Goal: Navigation & Orientation: Understand site structure

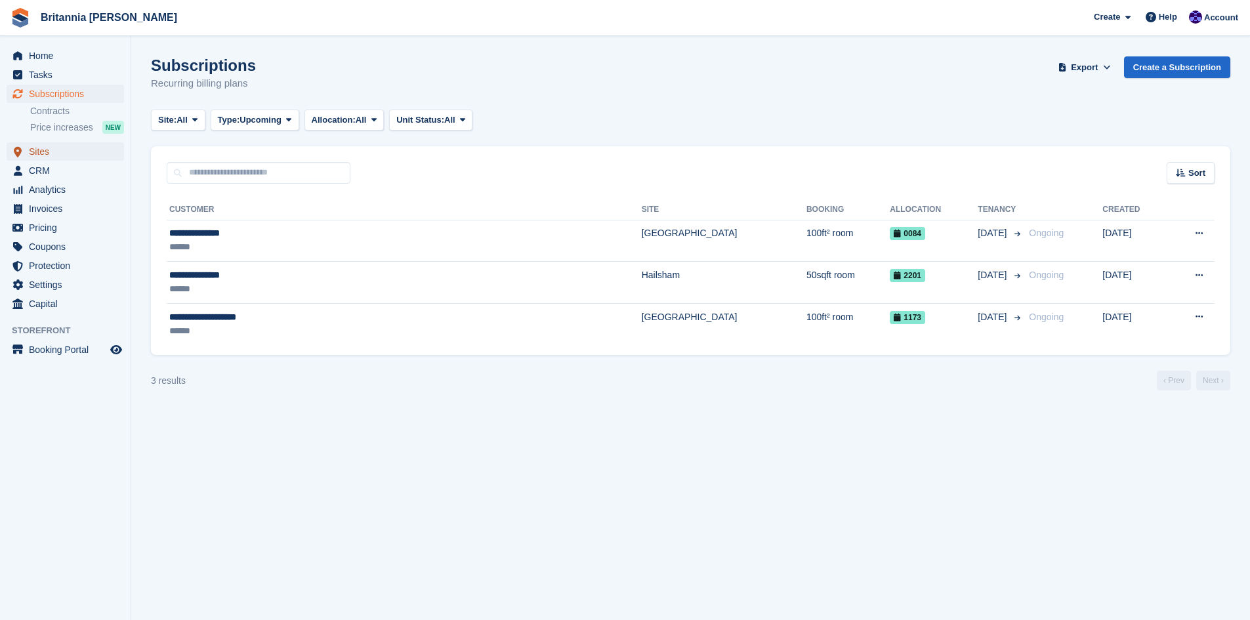
click at [36, 152] on span "Sites" at bounding box center [68, 151] width 79 height 18
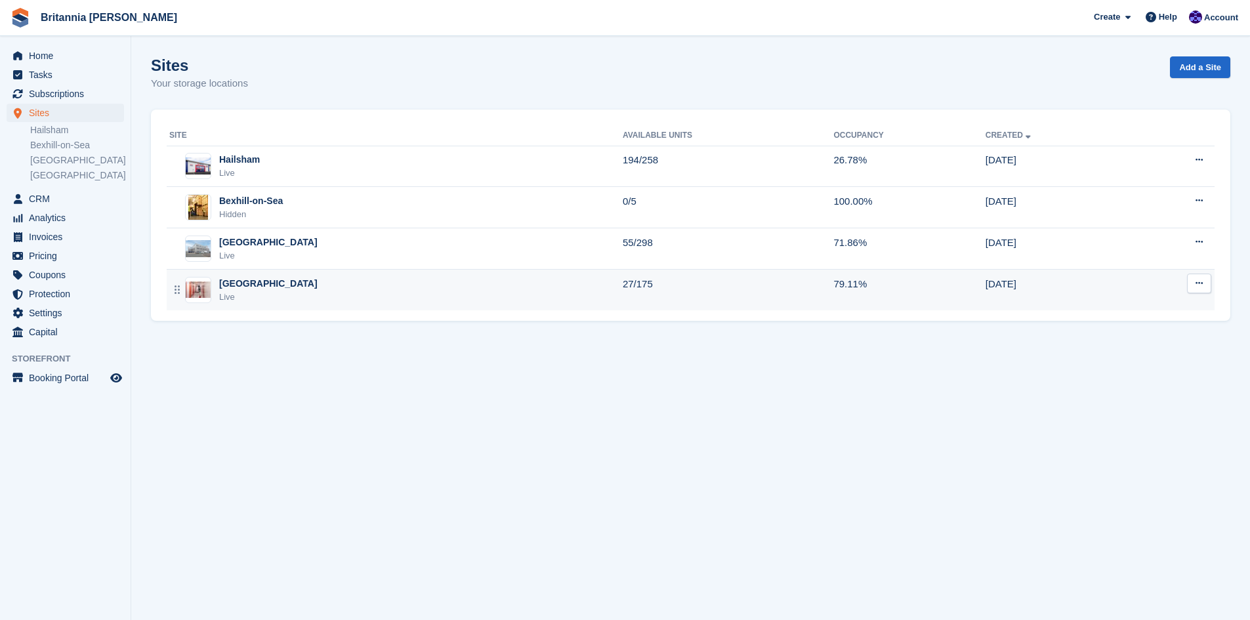
click at [226, 288] on div "[GEOGRAPHIC_DATA]" at bounding box center [268, 284] width 98 height 14
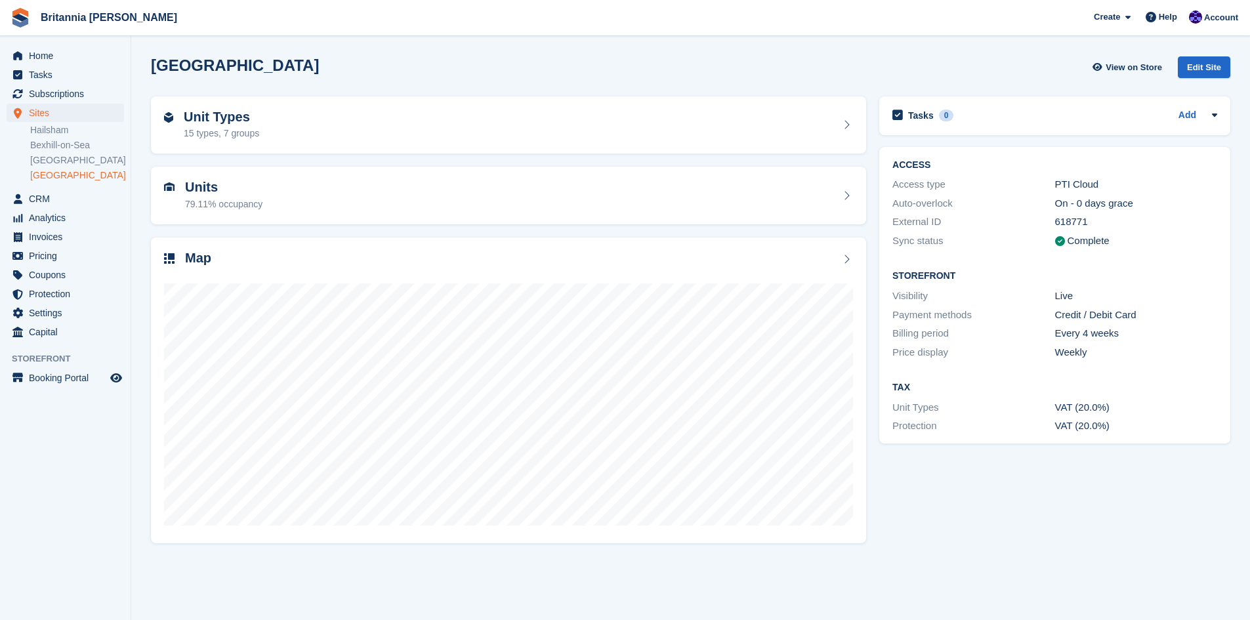
click at [59, 175] on link "[GEOGRAPHIC_DATA]" at bounding box center [77, 175] width 94 height 12
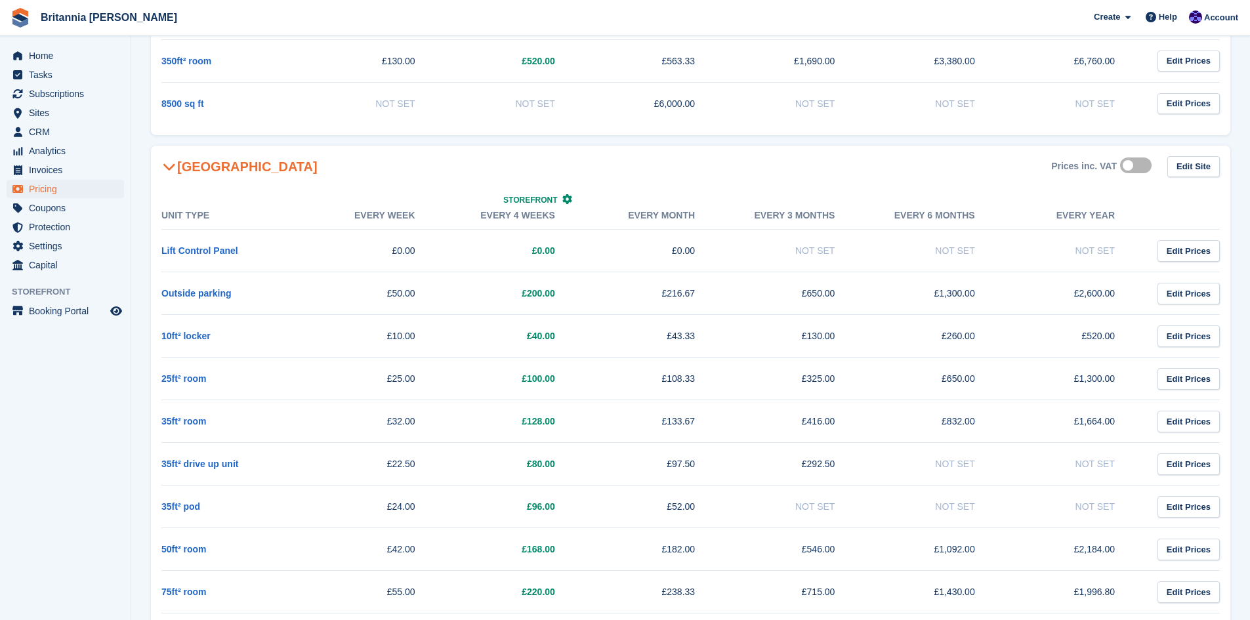
scroll to position [1837, 0]
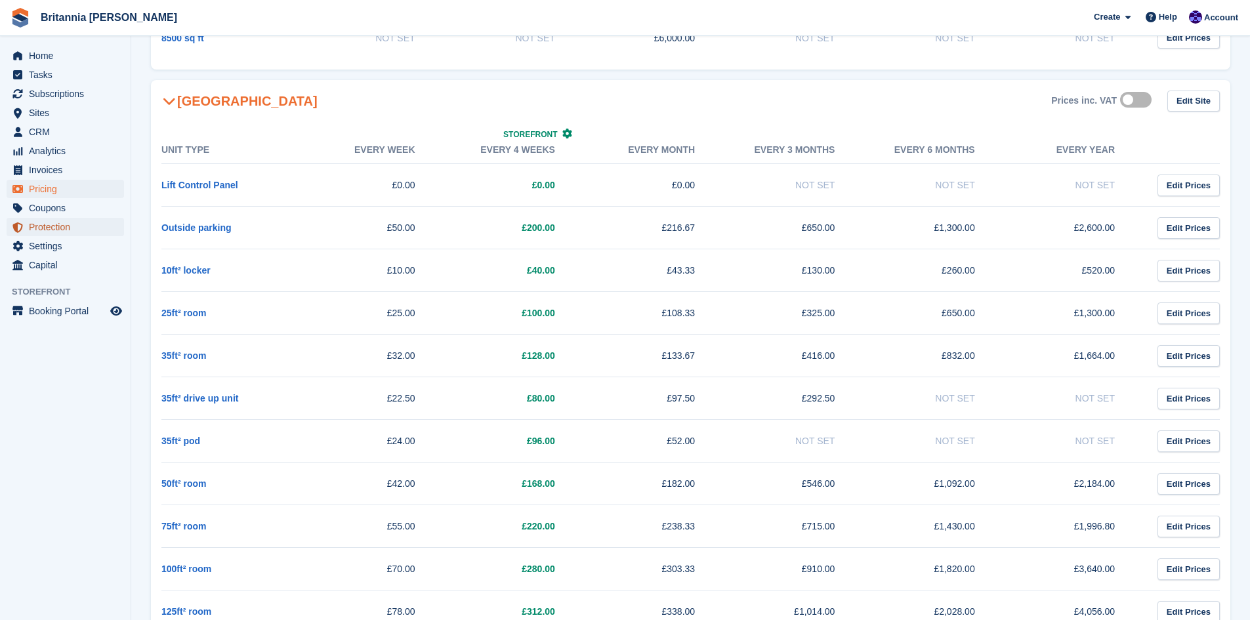
click at [57, 228] on span "Protection" at bounding box center [68, 227] width 79 height 18
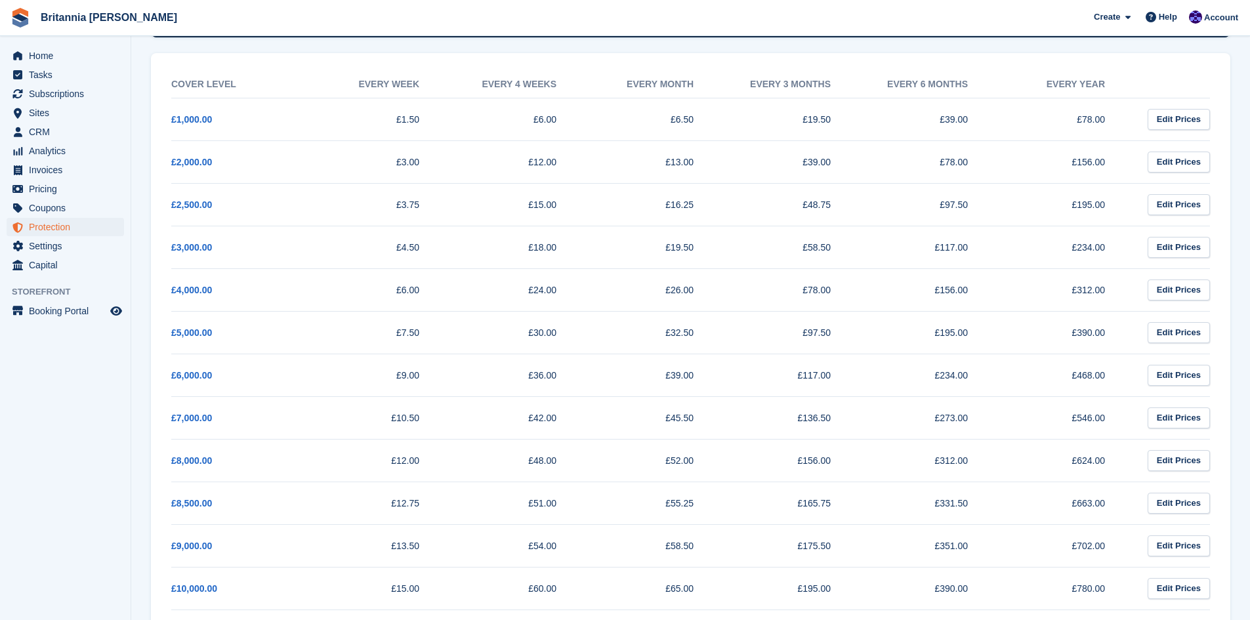
scroll to position [66, 0]
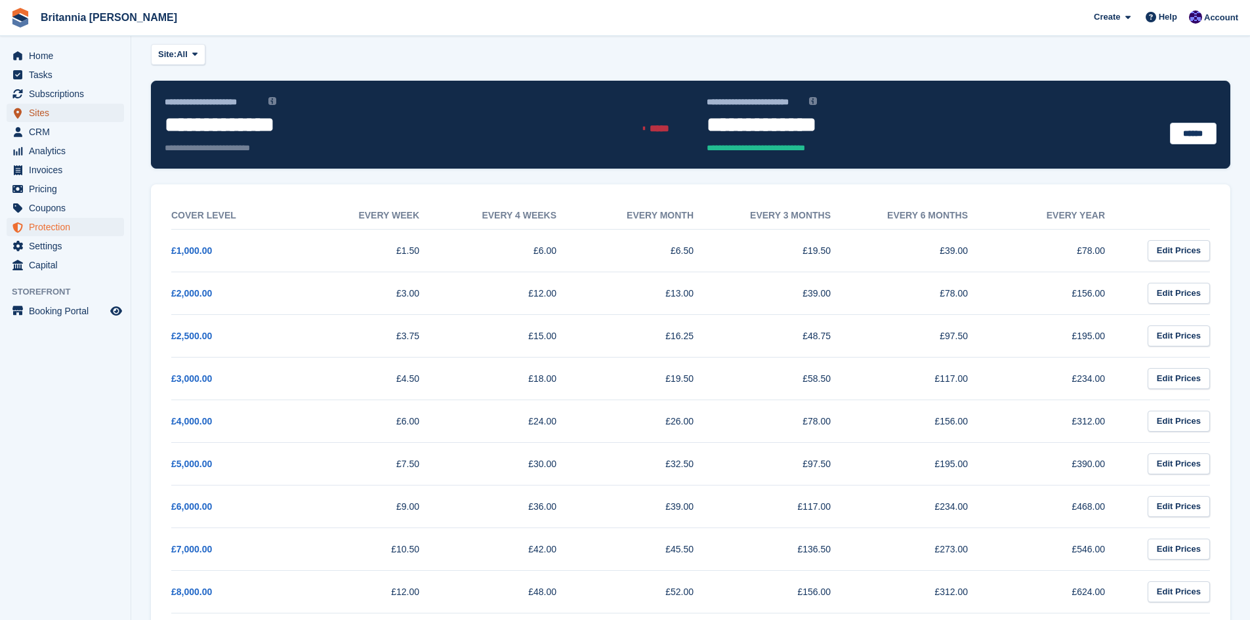
click at [41, 110] on span "Sites" at bounding box center [68, 113] width 79 height 18
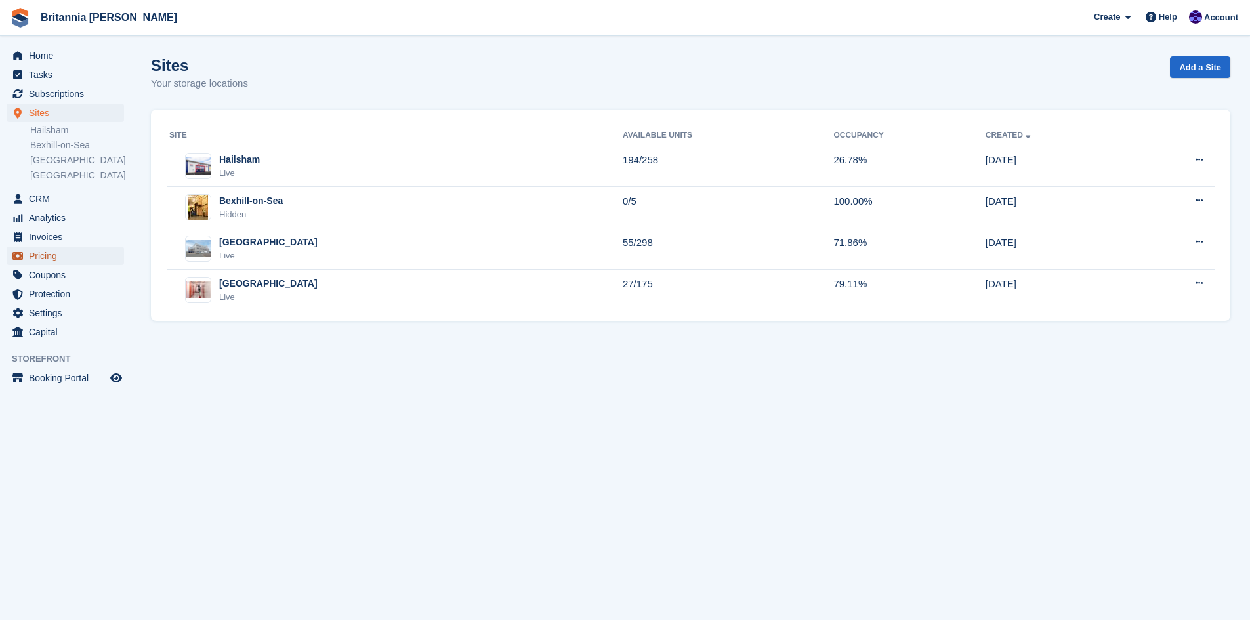
click at [42, 255] on span "Pricing" at bounding box center [68, 256] width 79 height 18
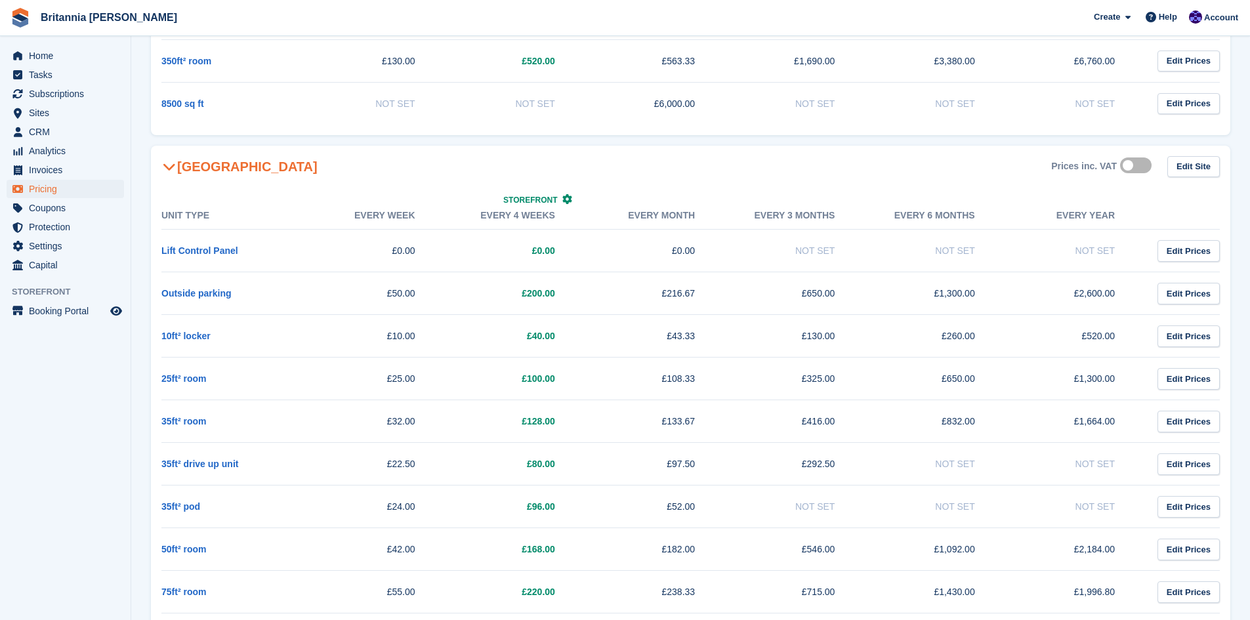
scroll to position [1837, 0]
